Goal: Task Accomplishment & Management: Manage account settings

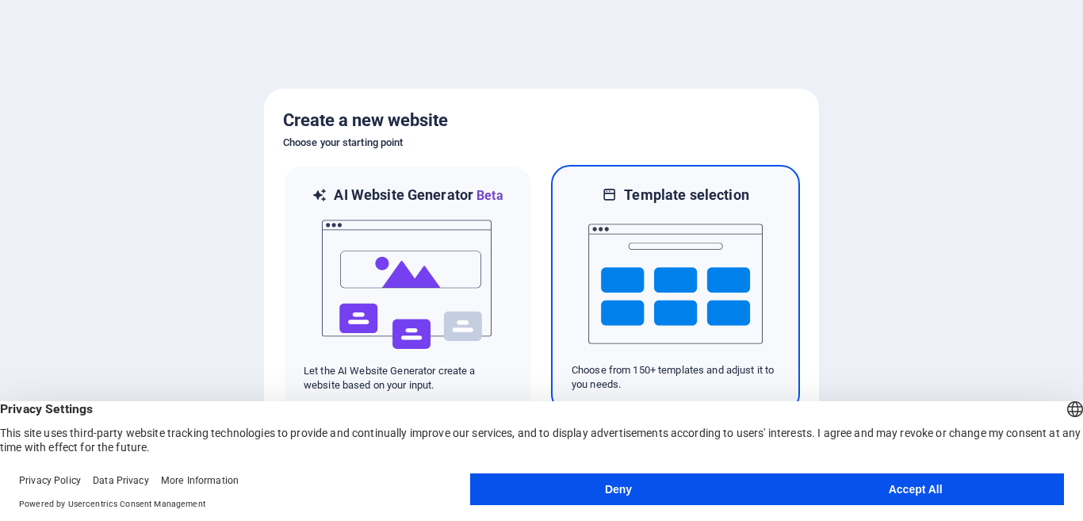
click at [680, 285] on img at bounding box center [675, 284] width 174 height 159
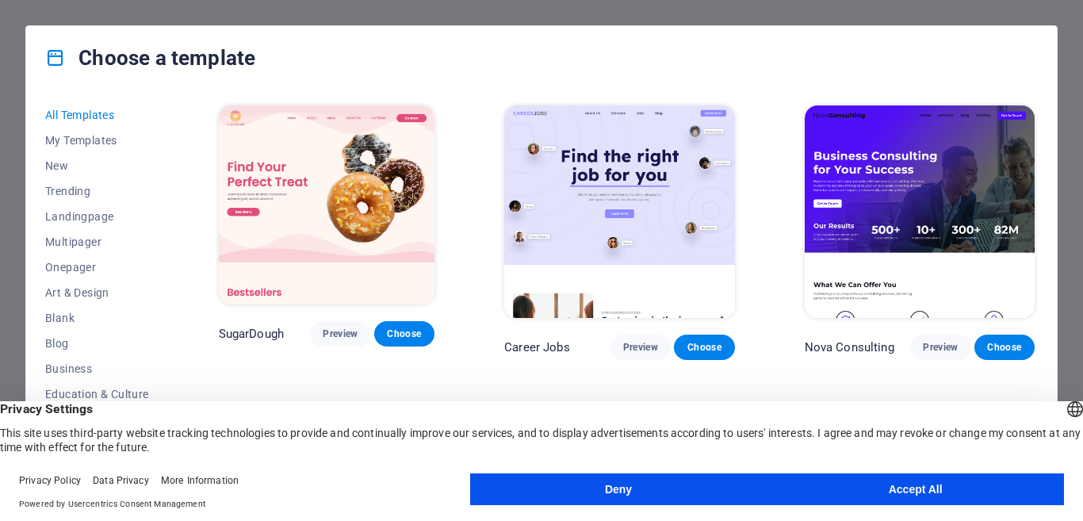
click at [891, 496] on button "Accept All" at bounding box center [915, 489] width 297 height 32
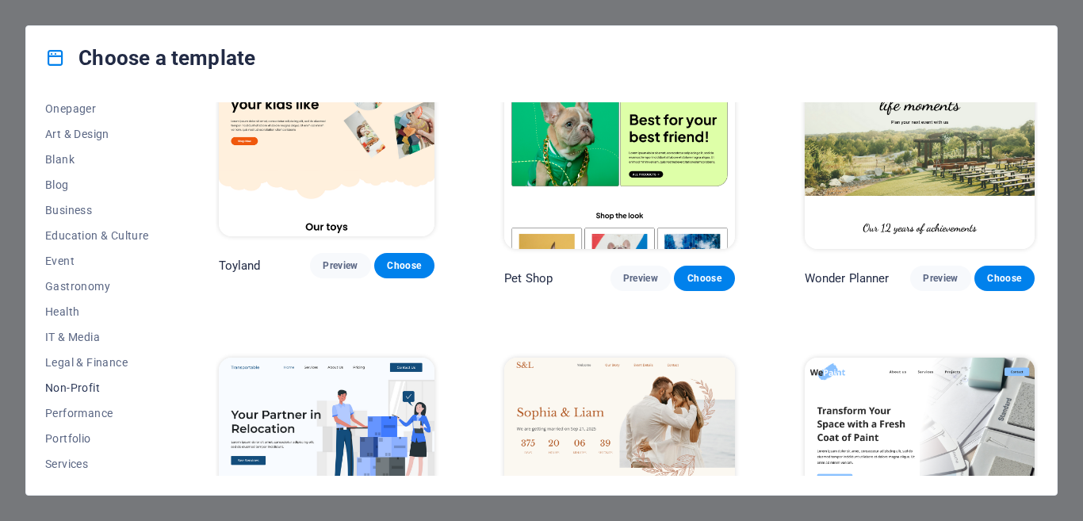
scroll to position [238, 0]
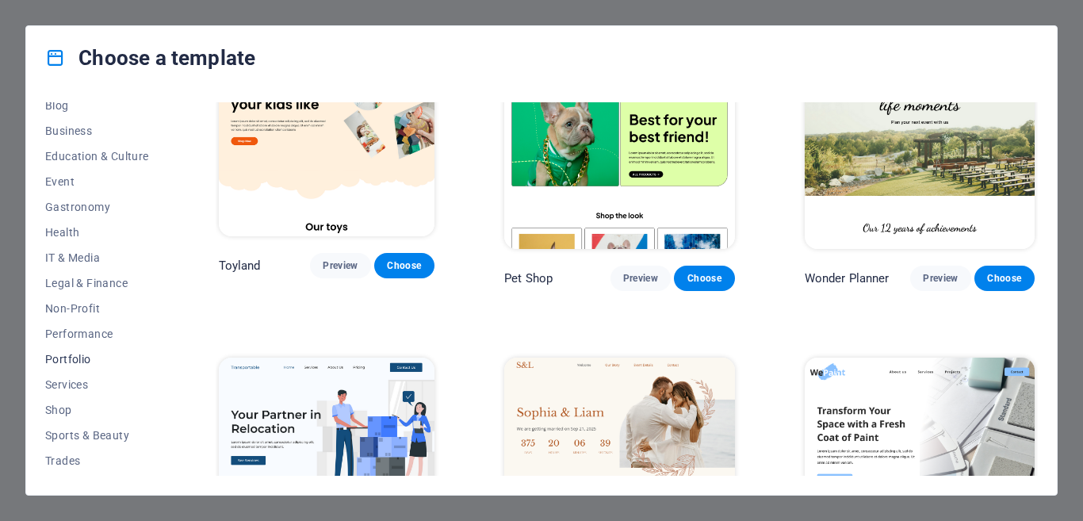
click at [88, 364] on span "Portfolio" at bounding box center [97, 359] width 104 height 13
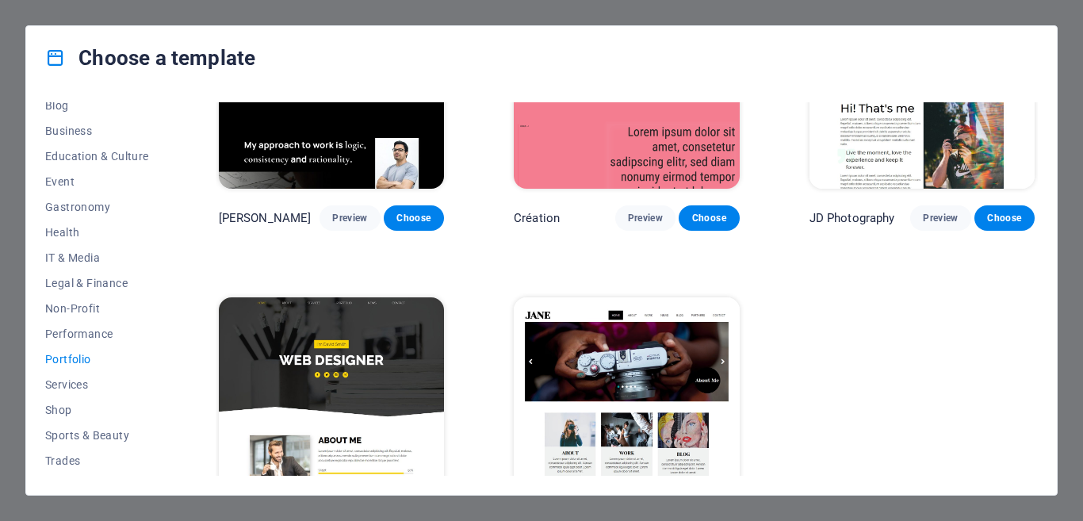
scroll to position [513, 0]
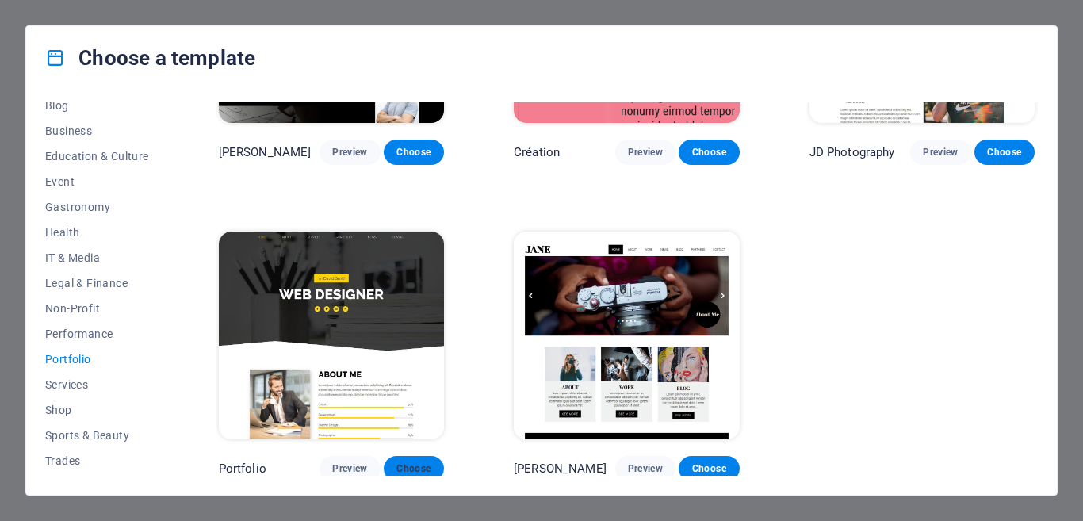
click at [423, 465] on span "Choose" at bounding box center [414, 468] width 35 height 13
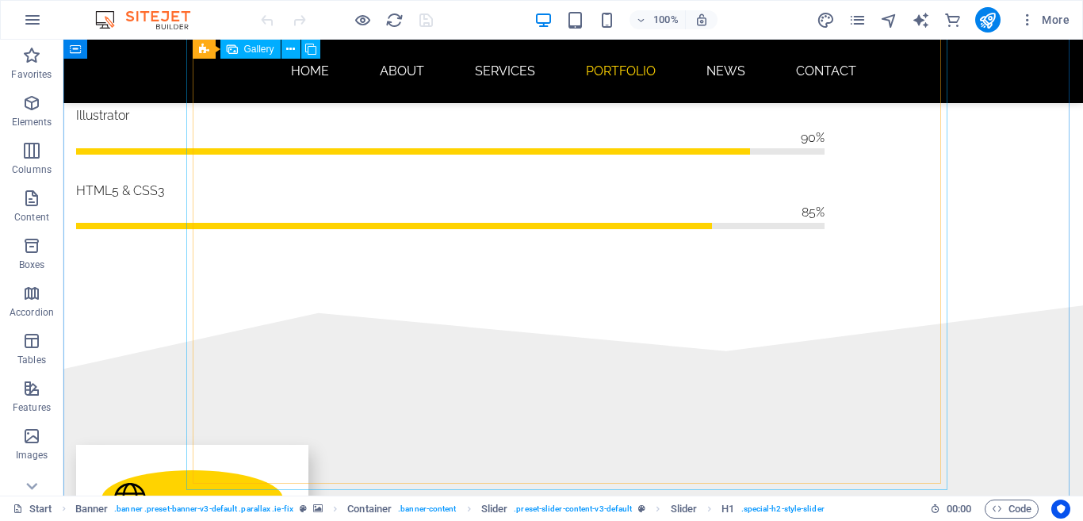
scroll to position [2062, 0]
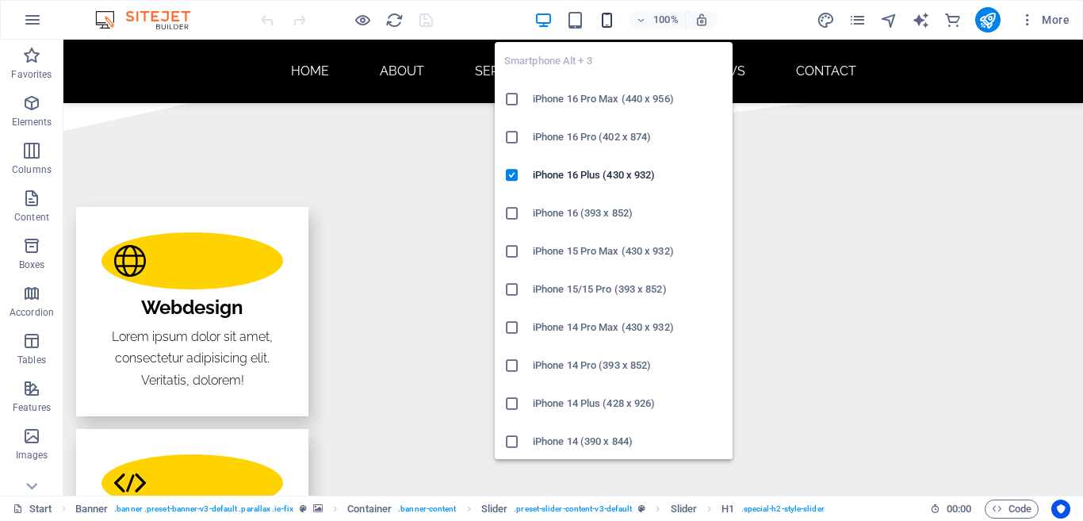
click at [608, 26] on icon "button" at bounding box center [607, 20] width 18 height 18
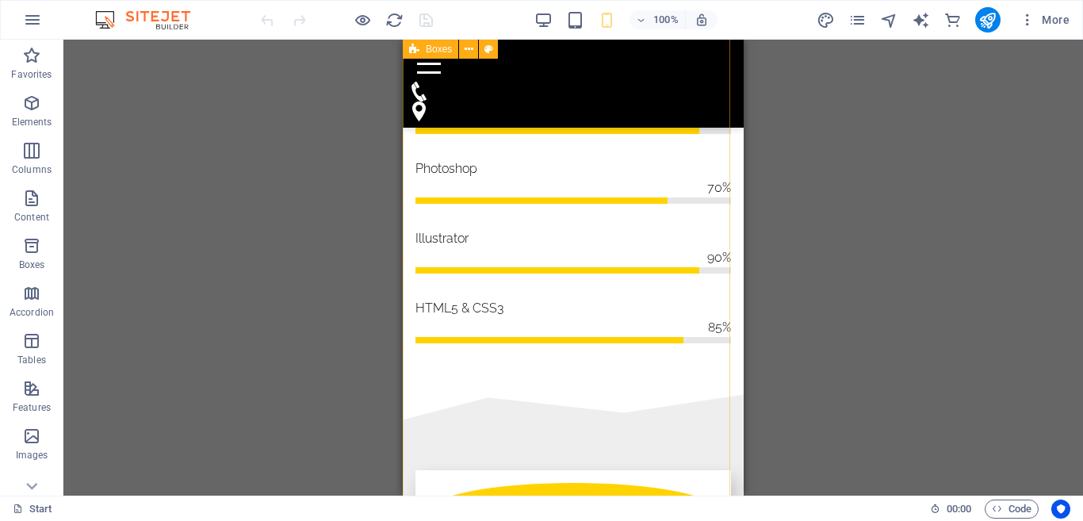
scroll to position [1507, 0]
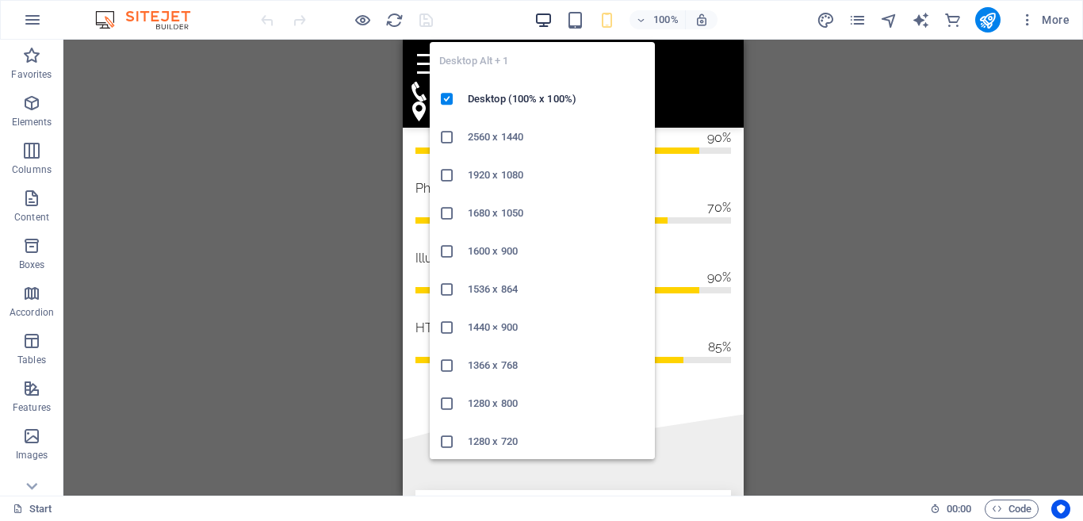
click at [538, 13] on icon "button" at bounding box center [543, 20] width 18 height 18
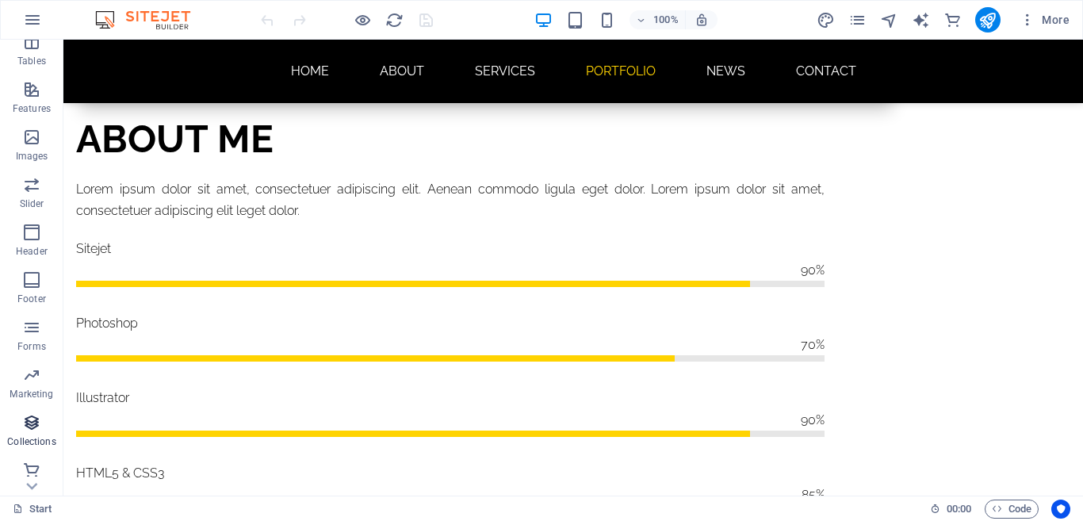
scroll to position [305, 0]
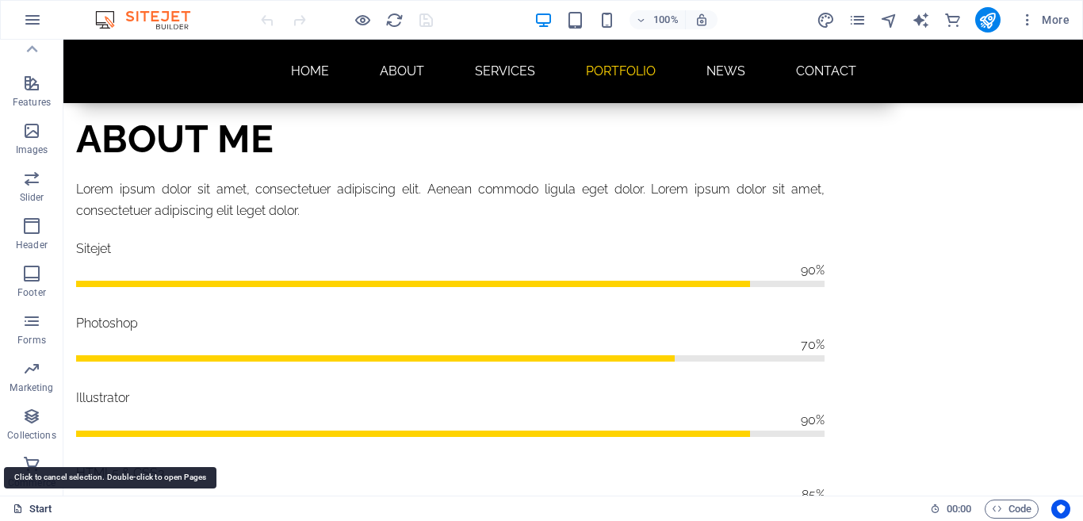
click at [41, 509] on link "Start" at bounding box center [33, 509] width 40 height 19
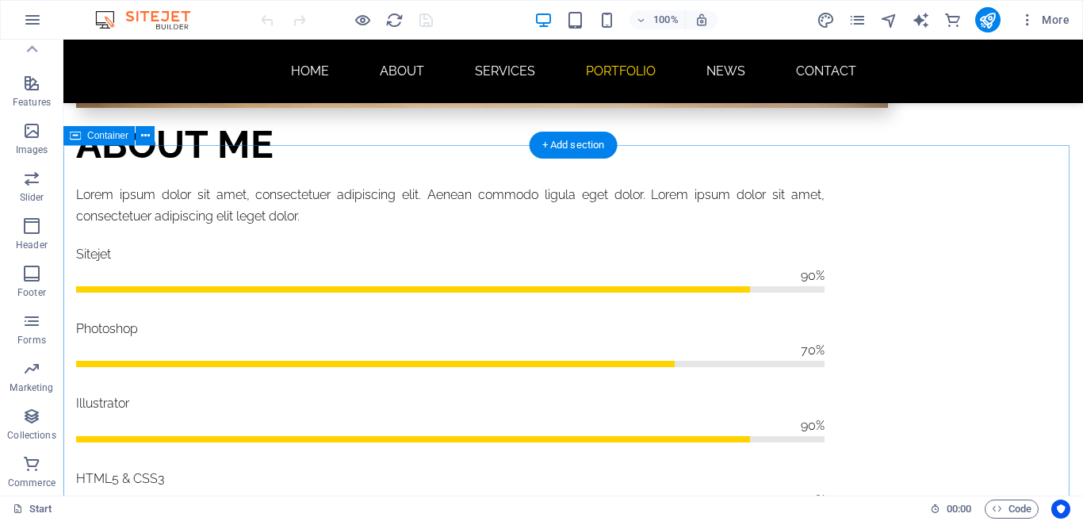
scroll to position [1695, 0]
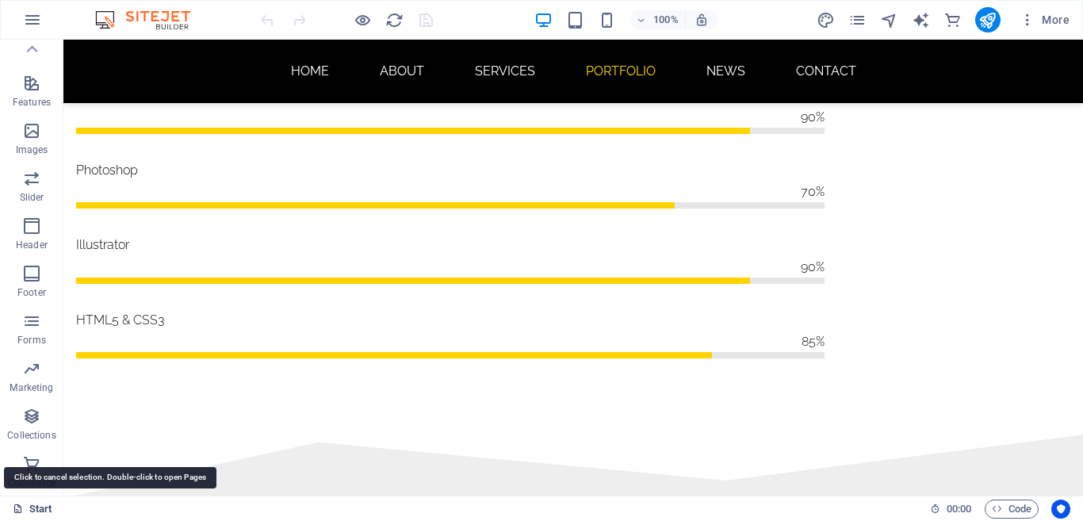
click at [39, 506] on link "Start" at bounding box center [33, 509] width 40 height 19
click at [1055, 23] on span "More" at bounding box center [1045, 20] width 50 height 16
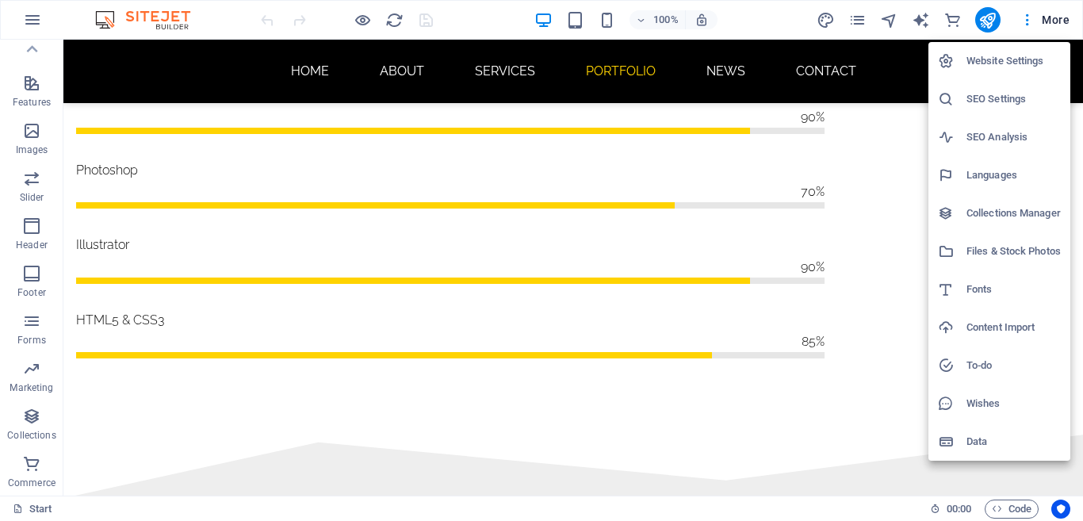
click at [987, 477] on div at bounding box center [541, 260] width 1083 height 521
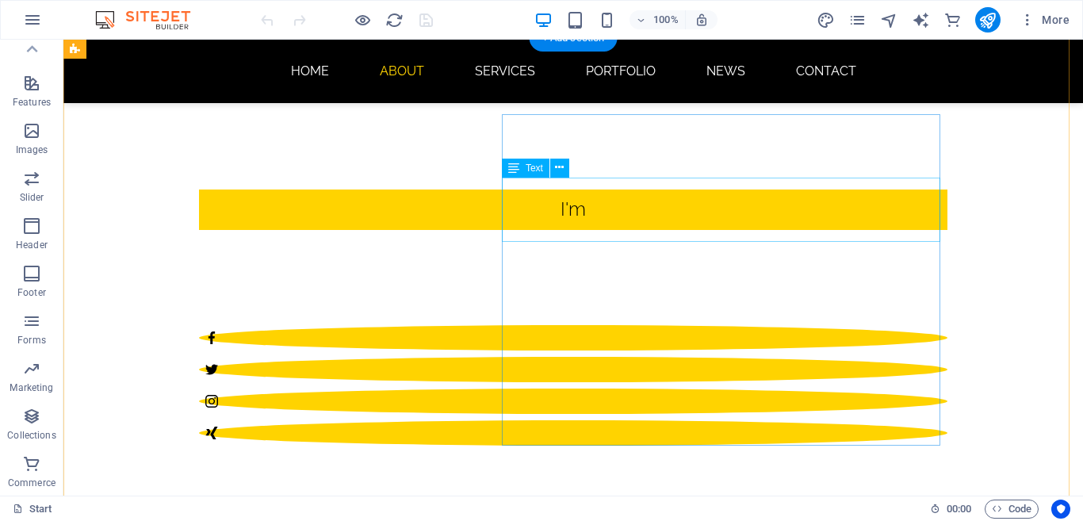
scroll to position [0, 0]
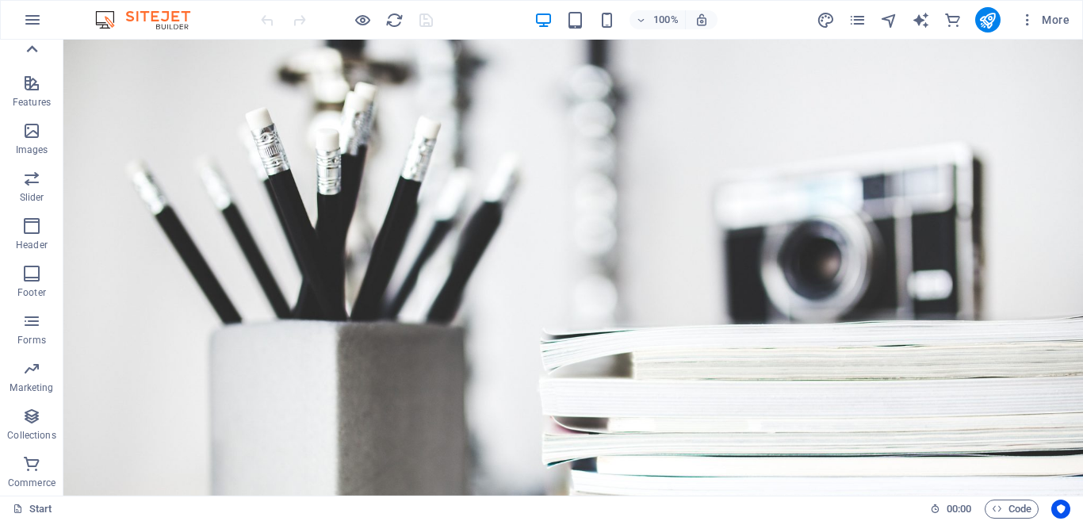
click at [33, 44] on icon at bounding box center [32, 49] width 22 height 22
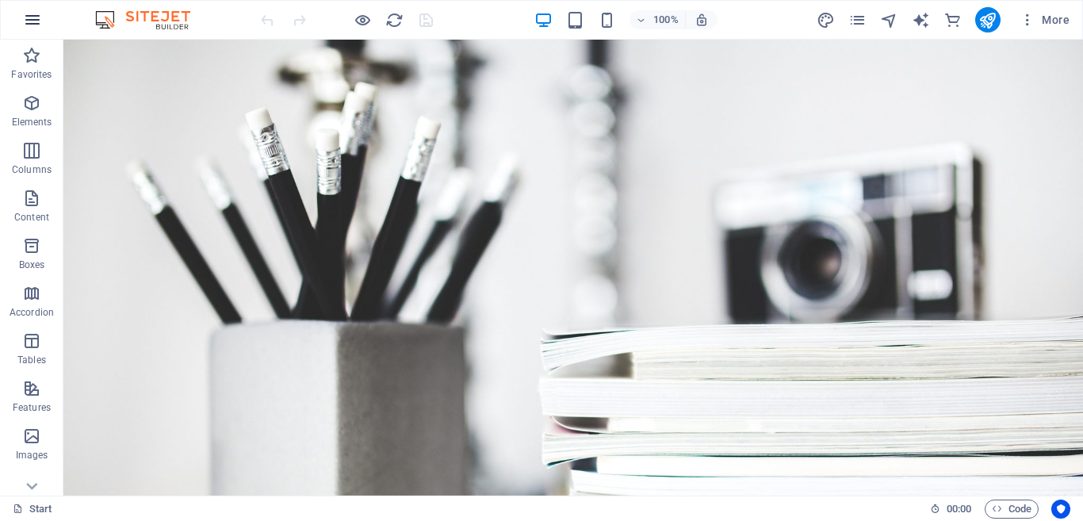
click at [32, 16] on icon "button" at bounding box center [32, 19] width 19 height 19
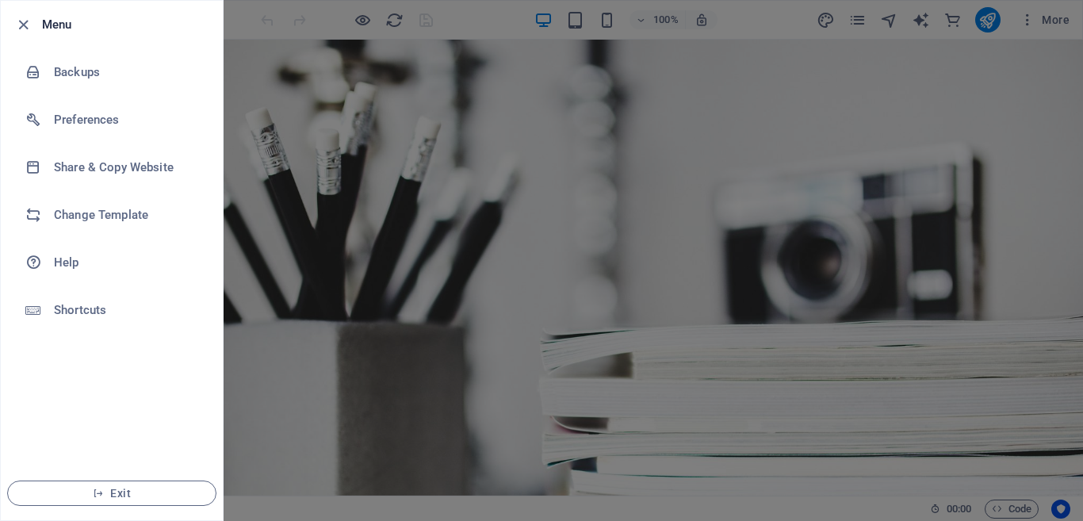
click at [32, 16] on icon "button" at bounding box center [23, 25] width 18 height 18
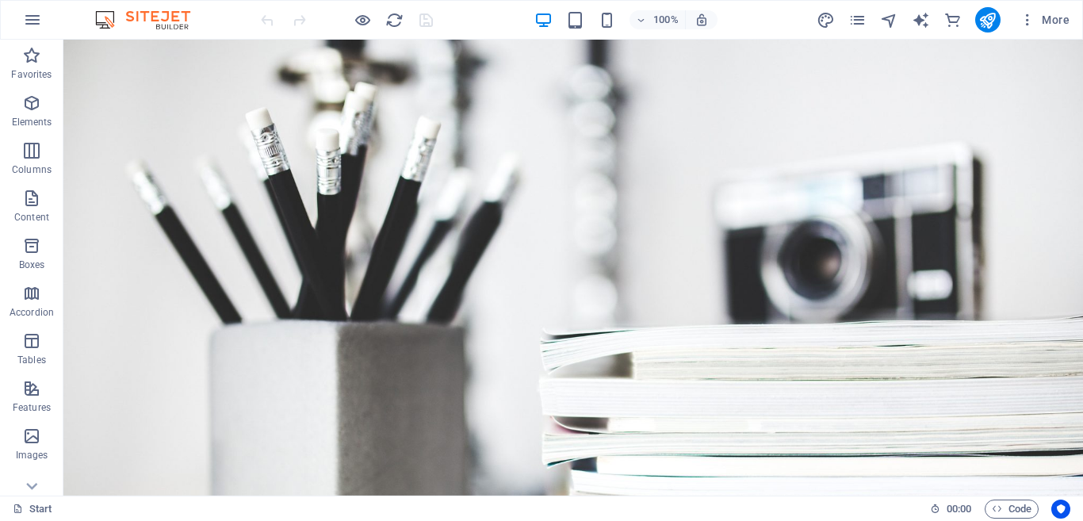
click at [428, 20] on div at bounding box center [347, 19] width 178 height 25
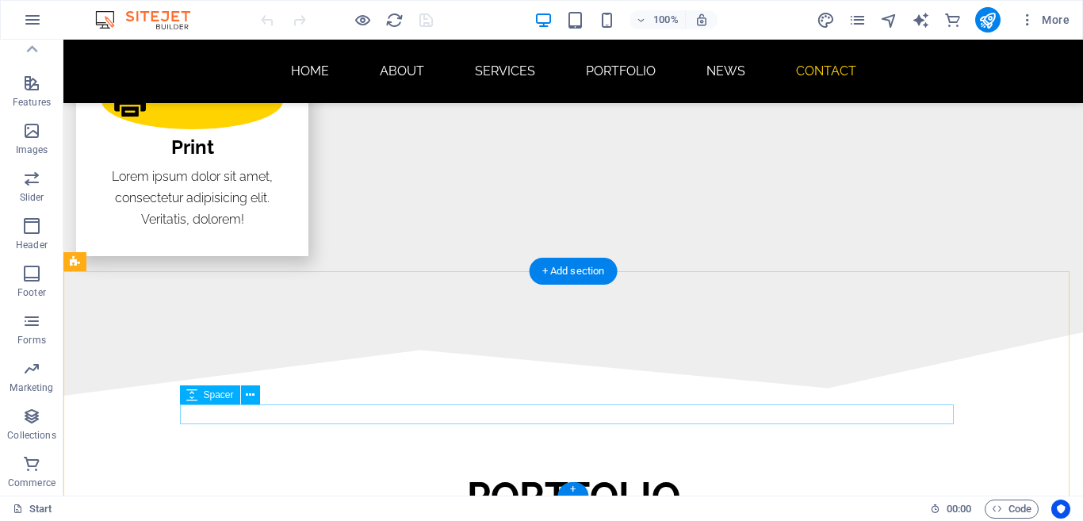
scroll to position [3376, 0]
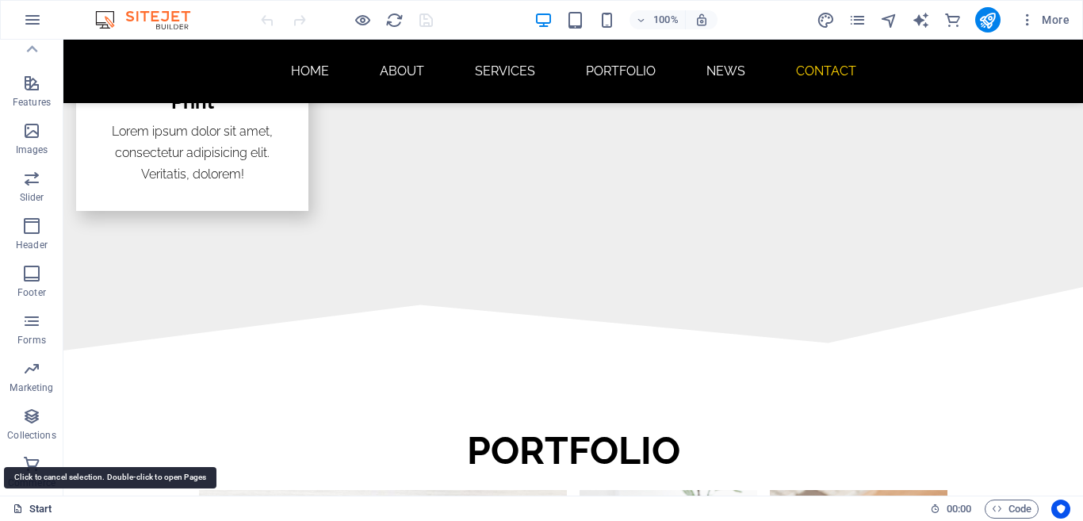
click at [38, 504] on link "Start" at bounding box center [33, 509] width 40 height 19
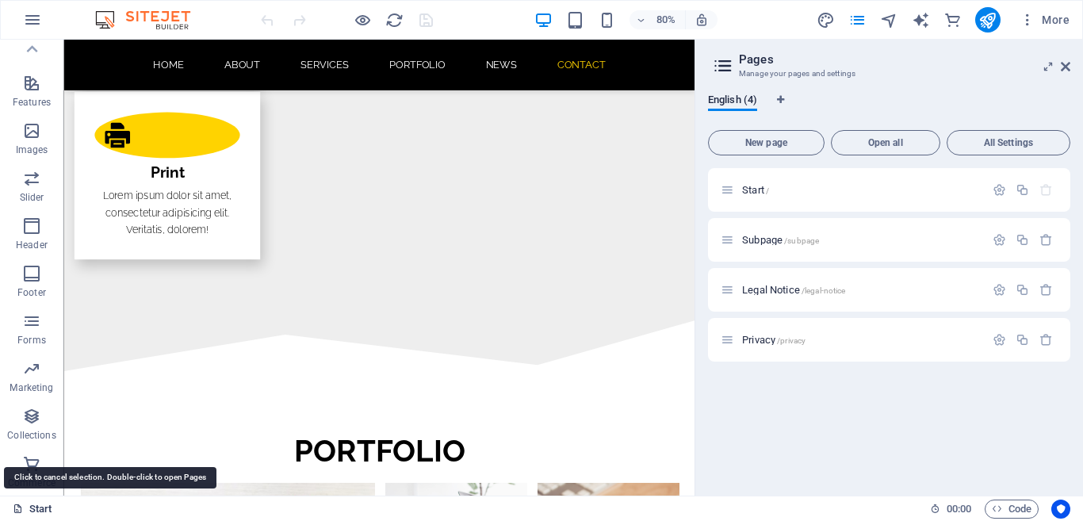
scroll to position [3335, 0]
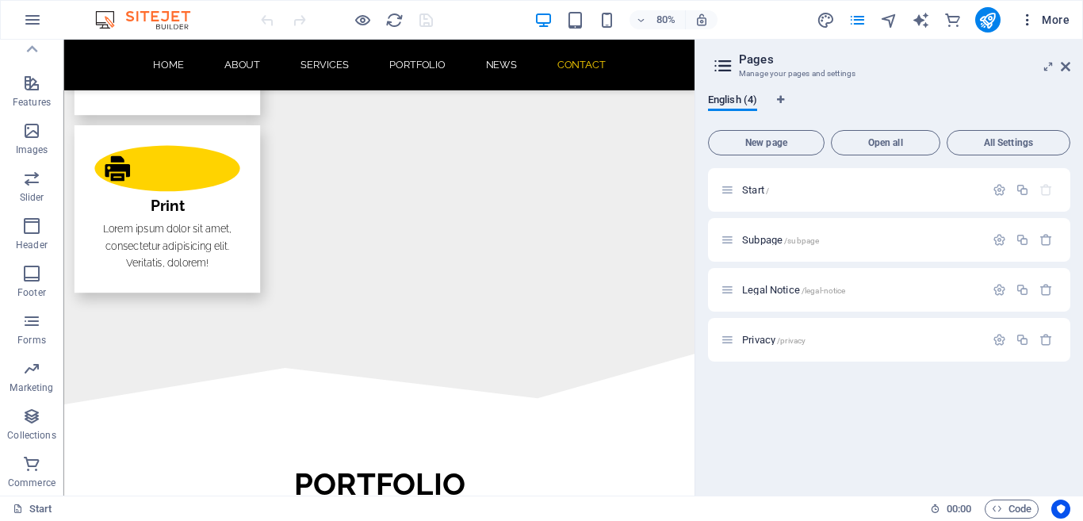
click at [1029, 23] on icon "button" at bounding box center [1028, 20] width 16 height 16
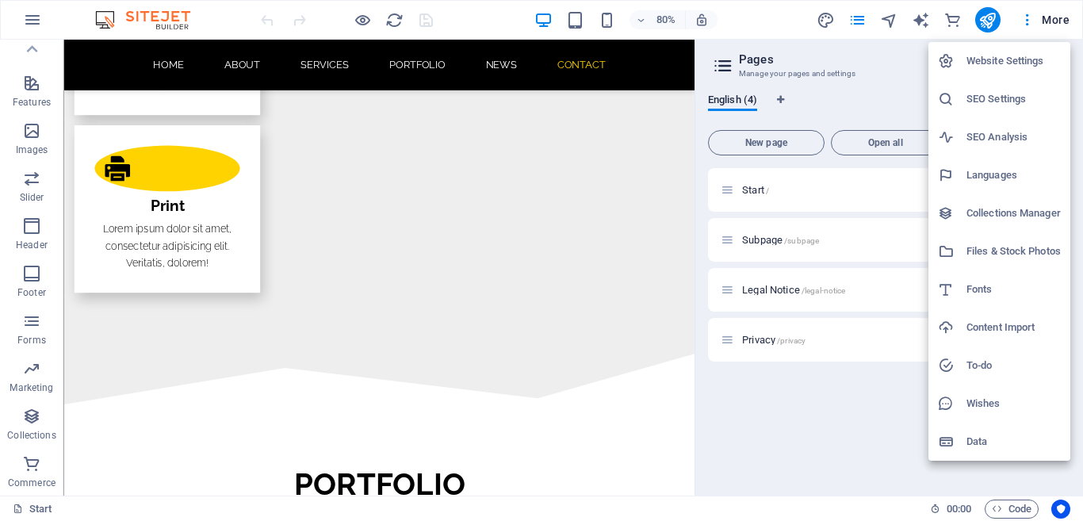
click at [1006, 63] on h6 "Website Settings" at bounding box center [1014, 61] width 94 height 19
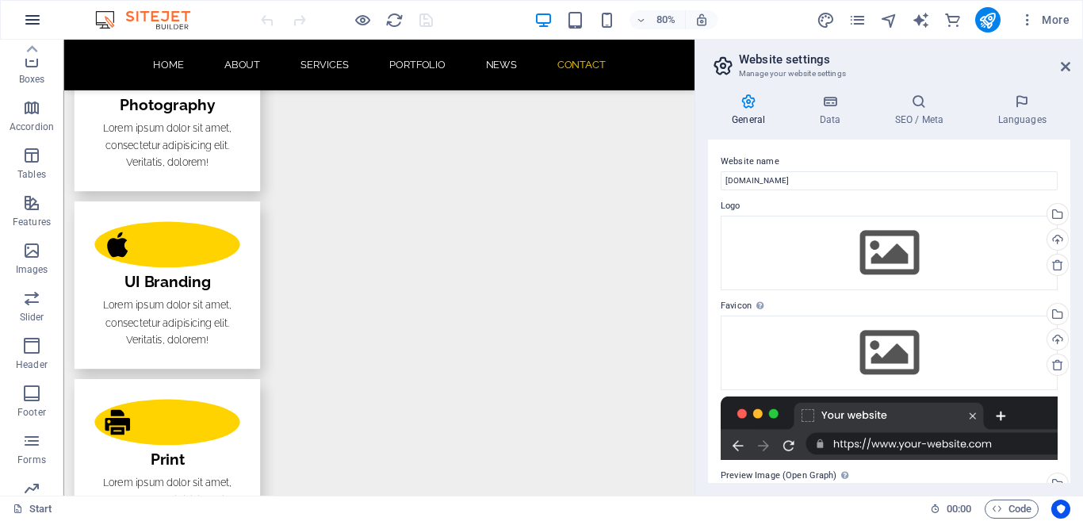
scroll to position [67, 0]
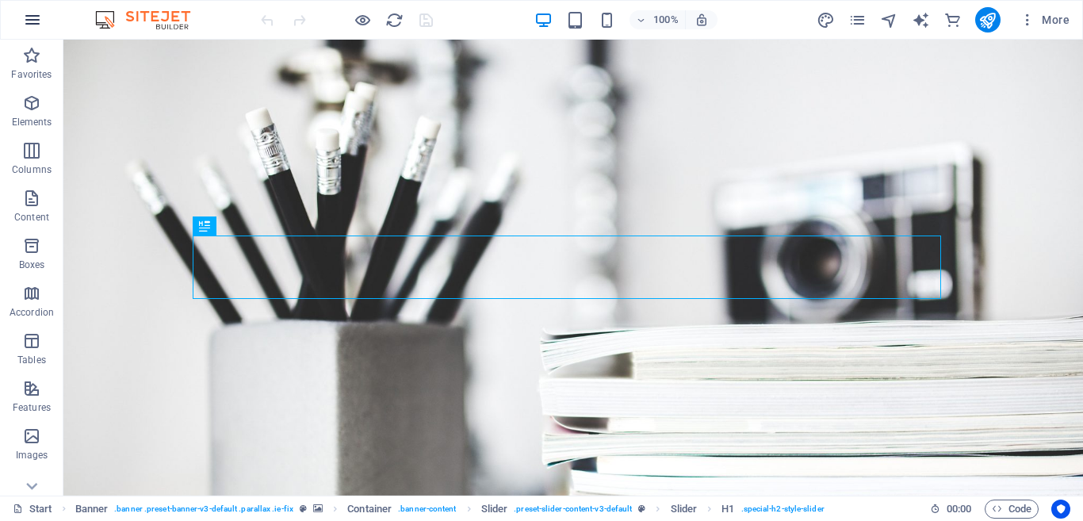
click at [37, 20] on icon "button" at bounding box center [32, 19] width 19 height 19
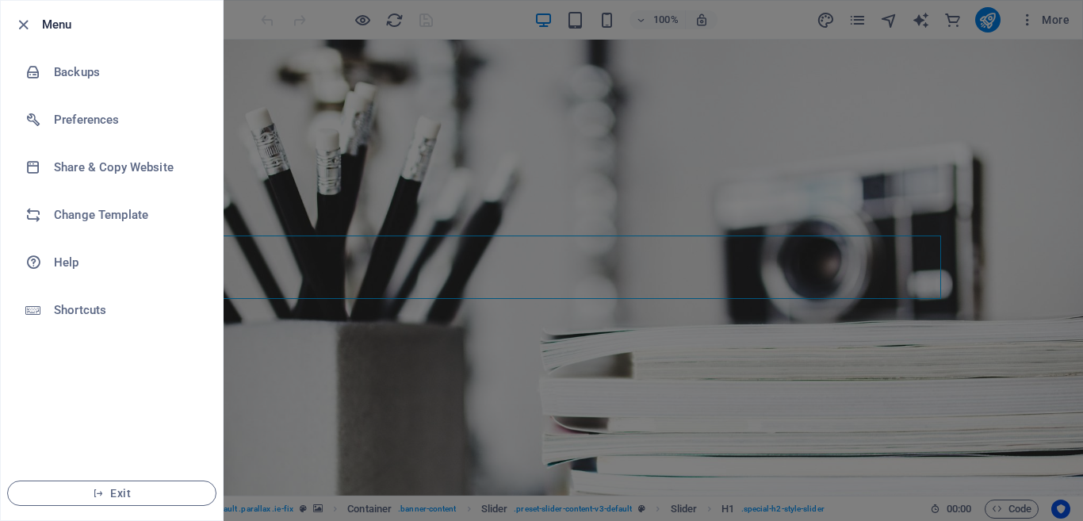
click at [264, 137] on div at bounding box center [541, 260] width 1083 height 521
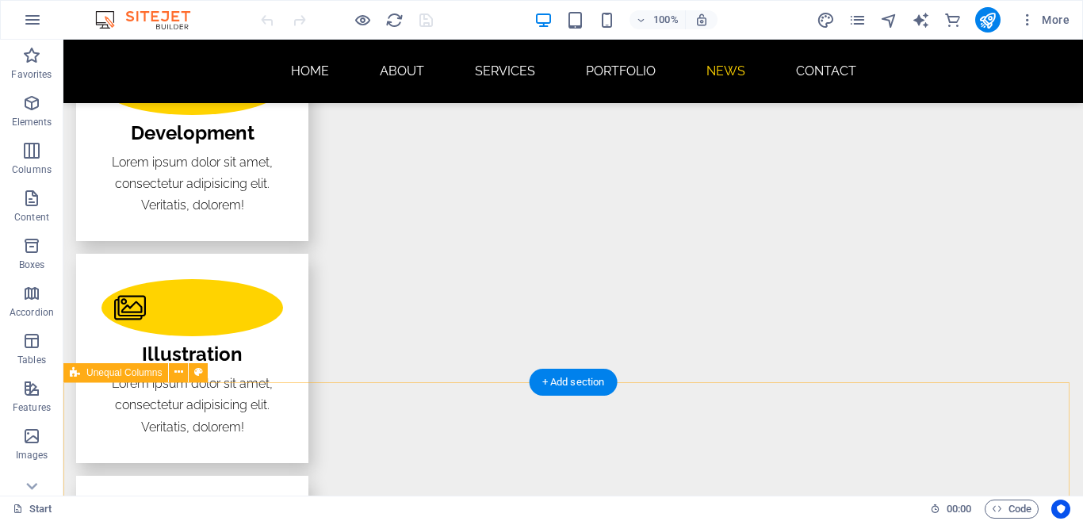
scroll to position [2776, 0]
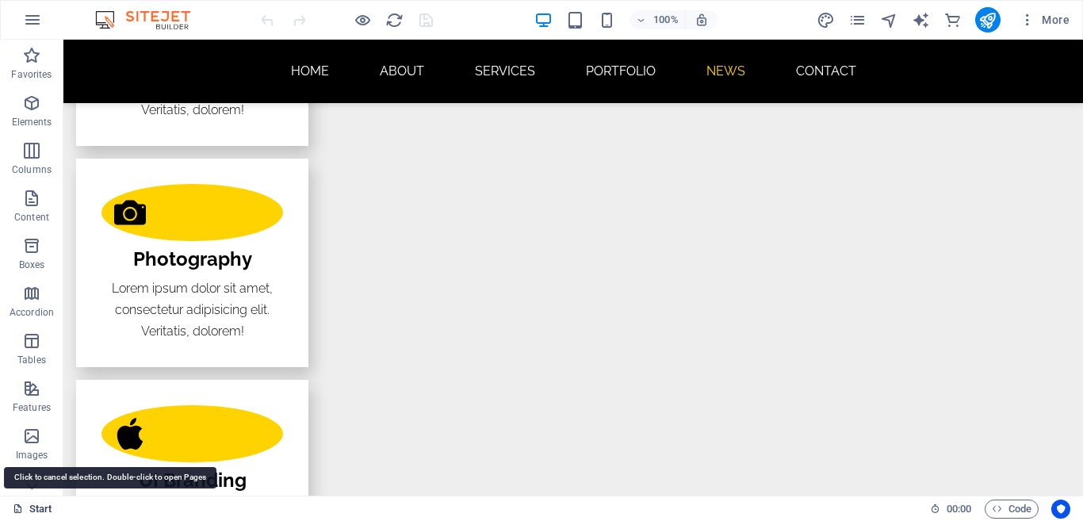
click at [36, 509] on link "Start" at bounding box center [33, 509] width 40 height 19
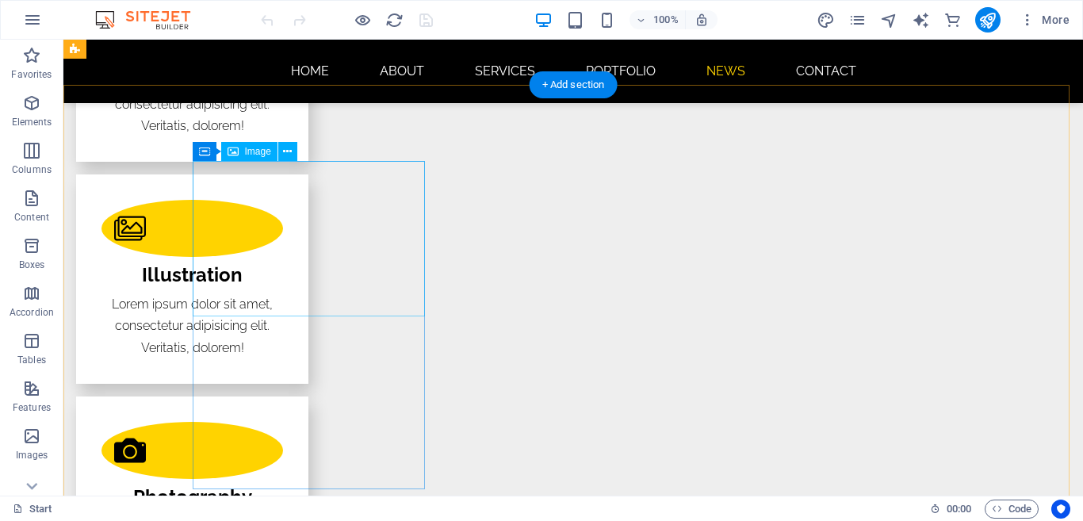
scroll to position [2220, 0]
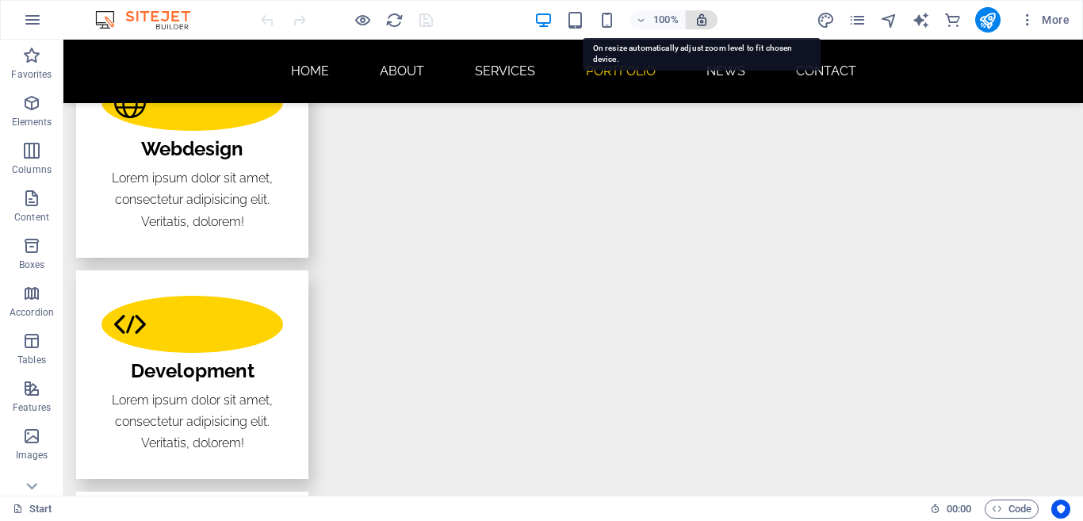
click at [707, 20] on icon "button" at bounding box center [702, 20] width 14 height 14
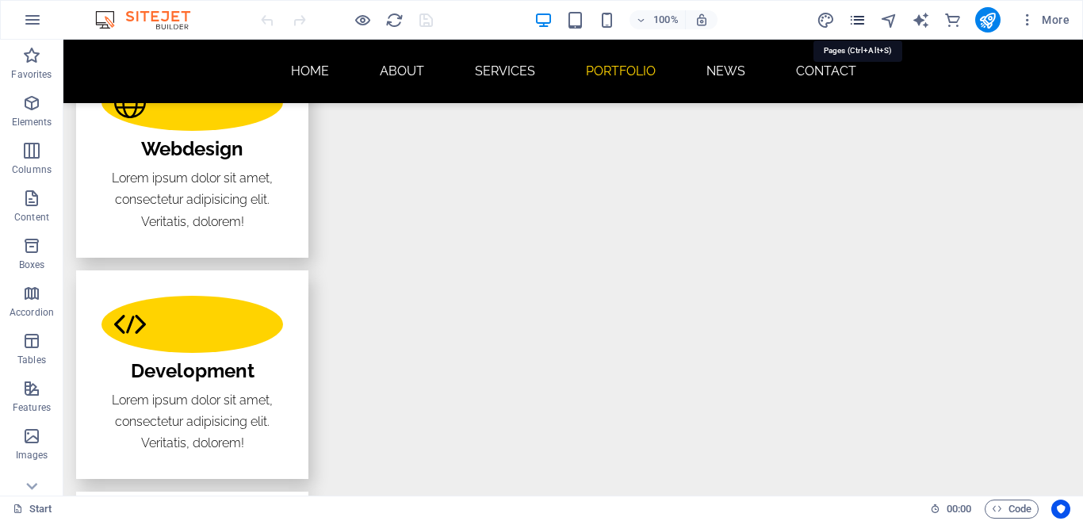
click at [858, 20] on icon "pages" at bounding box center [858, 20] width 18 height 18
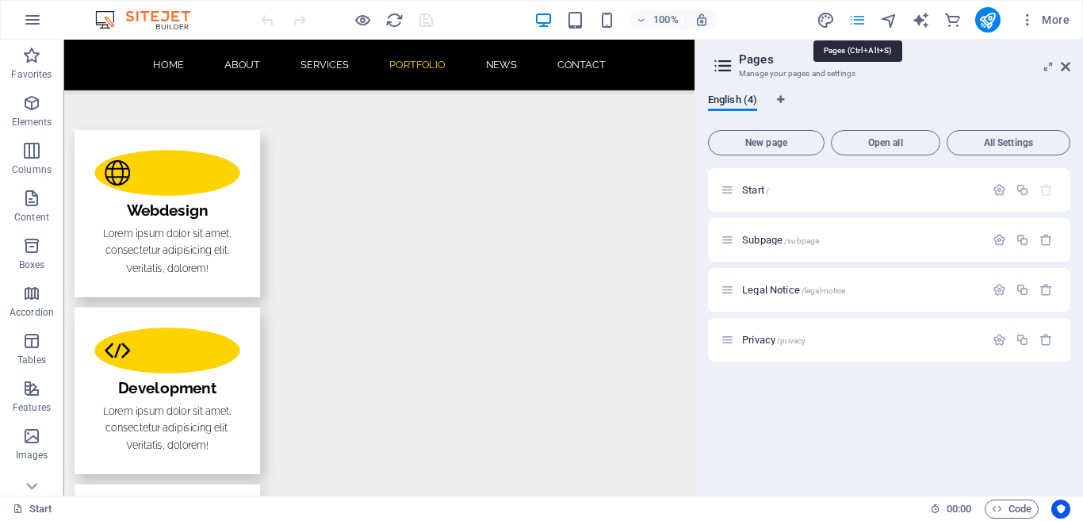
scroll to position [2294, 0]
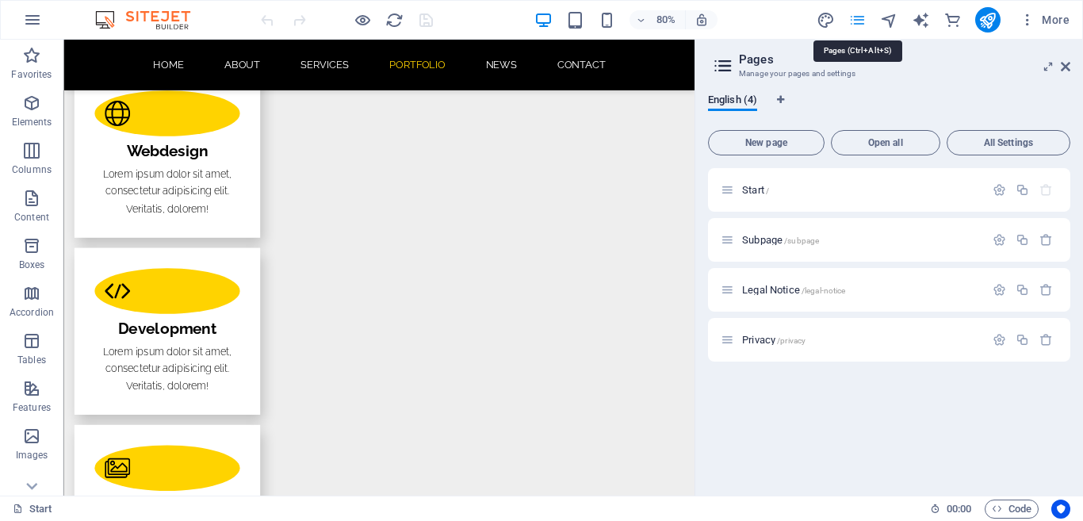
click at [860, 20] on icon "pages" at bounding box center [858, 20] width 18 height 18
click at [1023, 20] on icon "button" at bounding box center [1028, 20] width 16 height 16
